Goal: Task Accomplishment & Management: Complete application form

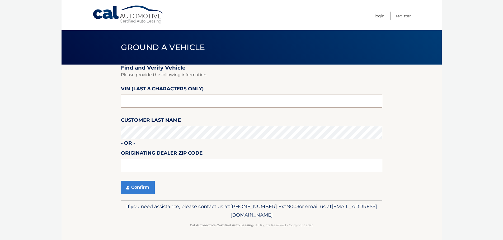
click at [136, 102] on input "text" at bounding box center [251, 101] width 261 height 13
type input "pm710036"
click at [140, 189] on button "Confirm" at bounding box center [138, 187] width 34 height 13
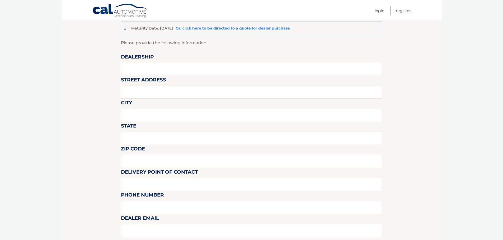
scroll to position [26, 0]
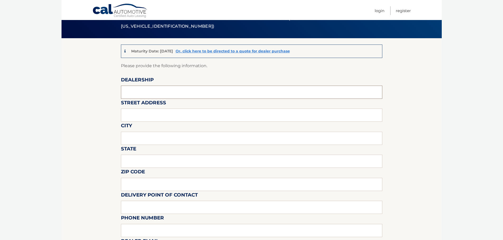
click at [138, 97] on input "text" at bounding box center [251, 92] width 261 height 13
type input "island chevrolet"
click at [138, 117] on input "text" at bounding box center [251, 115] width 261 height 13
type input "[STREET_ADDRESS]"
click at [138, 140] on input "text" at bounding box center [251, 138] width 261 height 13
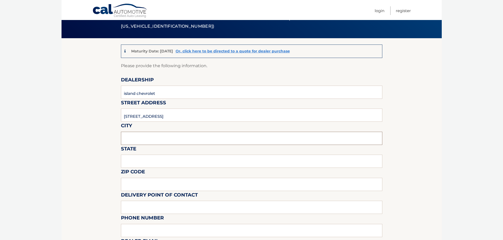
type input "STATEN ISLAND"
type input "NY"
type input "10308"
type input "RICHARD VENTO"
type input "7188641167"
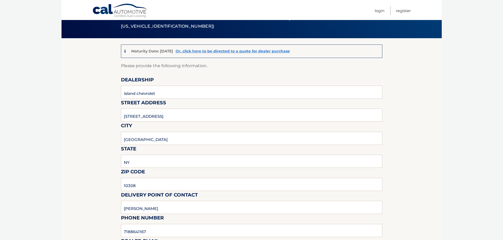
type input "rvsweat@gmail.com"
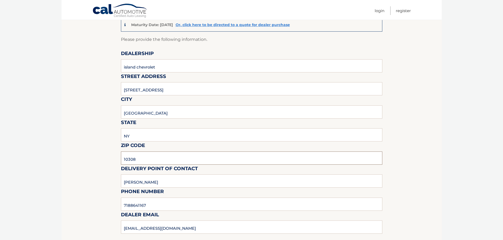
click at [143, 161] on input "10308" at bounding box center [251, 158] width 261 height 13
type input "10306"
click at [165, 183] on input "RICHARD VENTO" at bounding box center [251, 181] width 261 height 13
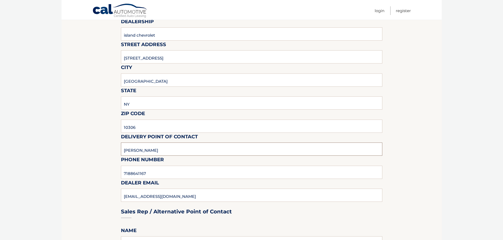
scroll to position [132, 0]
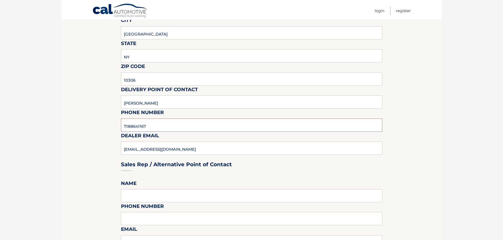
drag, startPoint x: 155, startPoint y: 128, endPoint x: 41, endPoint y: 129, distance: 114.5
click at [96, 123] on section "Maturity Date: 12/03/2025 Or, click here to be directed to a quote for dealer p…" at bounding box center [251, 222] width 380 height 578
type input "7183514200"
type input "t"
type input "richiev@myislandchevrolet.com"
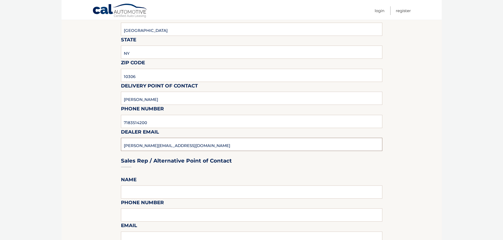
scroll to position [185, 0]
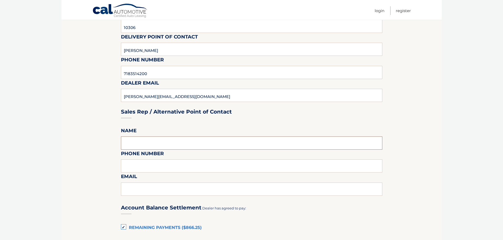
click at [135, 141] on input "text" at bounding box center [251, 143] width 261 height 13
type input "RICHARD VENTO"
type input "7188641167"
type input "rvsweat@gmail.com"
drag, startPoint x: 153, startPoint y: 169, endPoint x: 49, endPoint y: 174, distance: 104.3
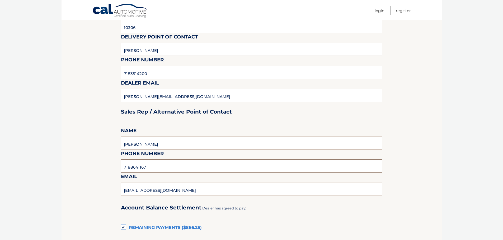
type input "7188641167"
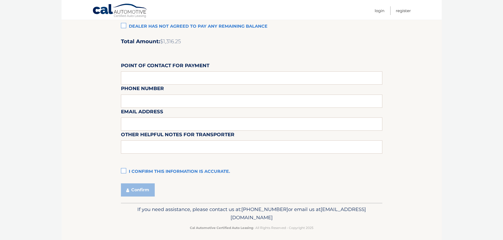
scroll to position [442, 0]
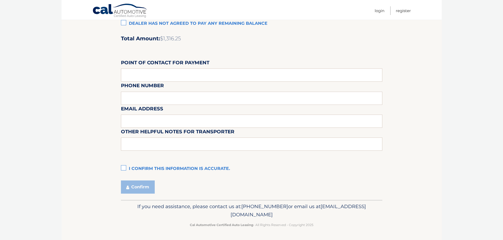
type input "richiev@myislandchevrolet.com"
click at [123, 168] on label "I confirm this information is accurate." at bounding box center [251, 169] width 261 height 11
click at [0, 0] on input "I confirm this information is accurate." at bounding box center [0, 0] width 0 height 0
click at [132, 190] on button "Confirm" at bounding box center [138, 187] width 34 height 13
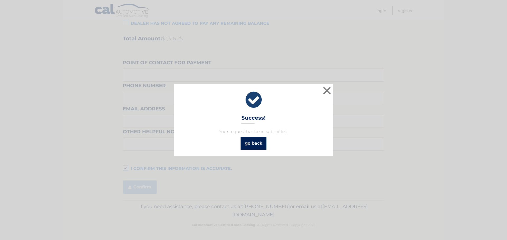
click at [256, 144] on link "go back" at bounding box center [253, 143] width 26 height 13
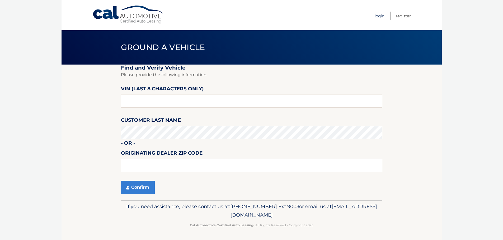
click at [379, 17] on link "Login" at bounding box center [379, 16] width 10 height 9
